Goal: Task Accomplishment & Management: Use online tool/utility

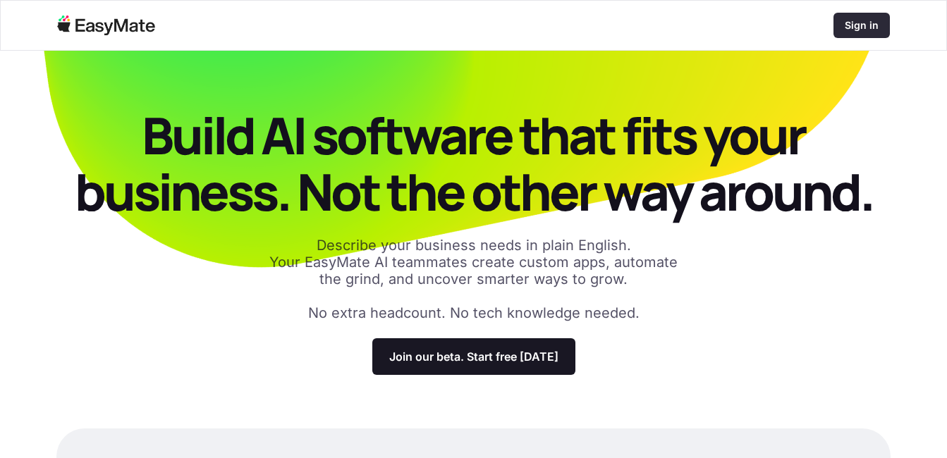
click at [861, 26] on p "Sign in" at bounding box center [861, 25] width 34 height 14
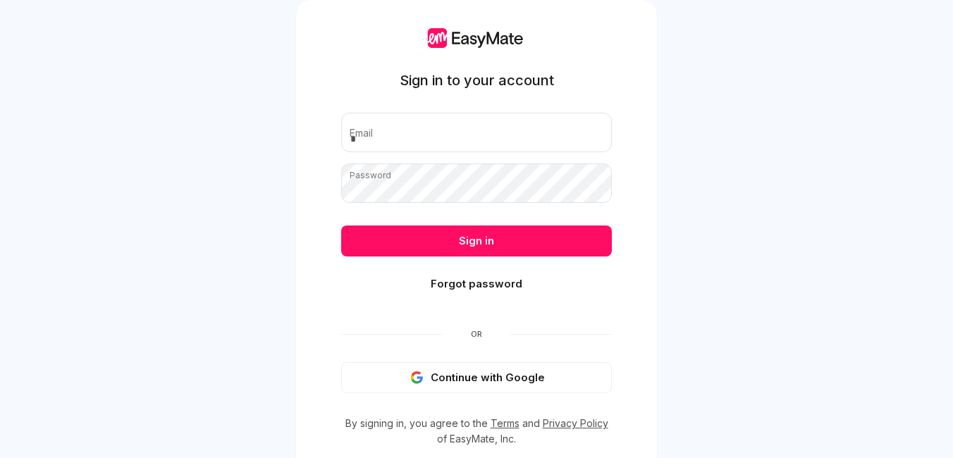
click at [477, 380] on button "Continue with Google" at bounding box center [476, 377] width 271 height 31
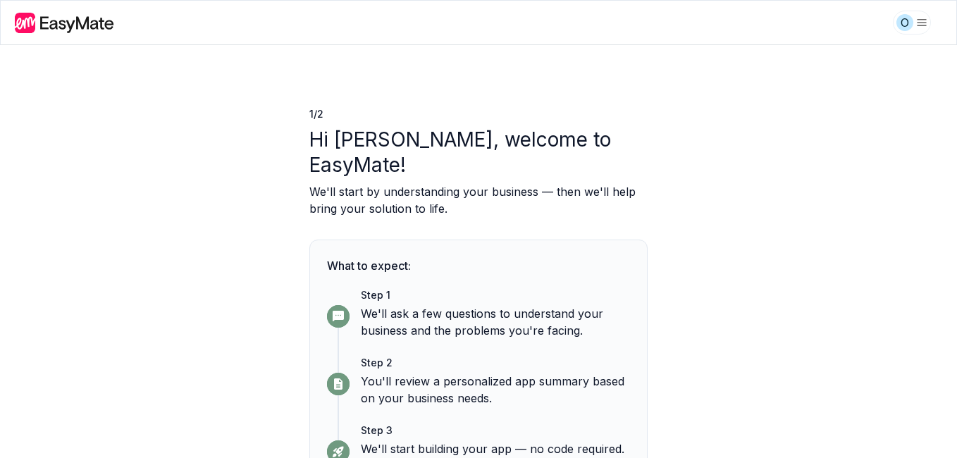
click at [813, 177] on div "1 / 2 Hi Olayinka, welcome to EasyMate! We'll start by understanding your busin…" at bounding box center [478, 251] width 957 height 413
click at [738, 254] on div "1 / 2 Hi Olayinka, welcome to EasyMate! We'll start by understanding your busin…" at bounding box center [478, 251] width 957 height 413
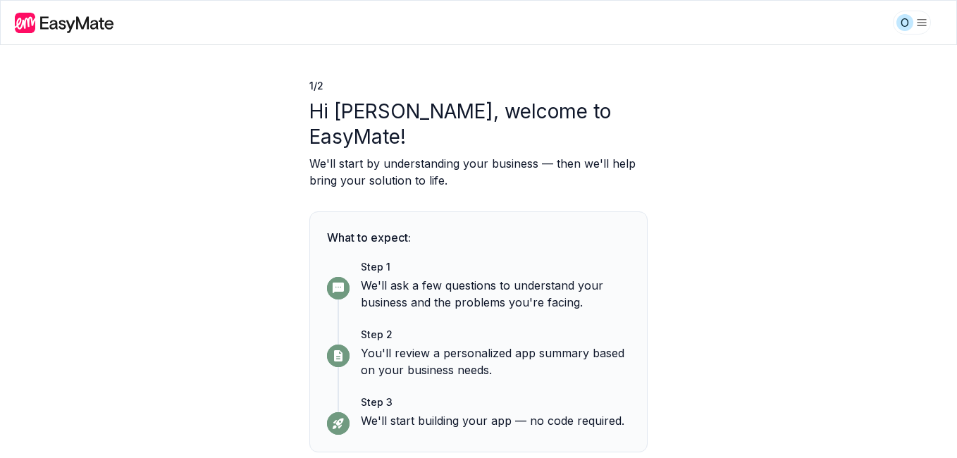
scroll to position [56, 0]
